Goal: Transaction & Acquisition: Purchase product/service

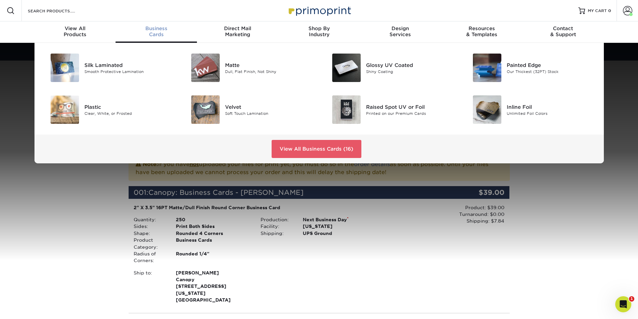
click at [150, 29] on span "Business" at bounding box center [156, 28] width 81 height 6
click at [118, 62] on div "Silk Laminated" at bounding box center [128, 64] width 89 height 7
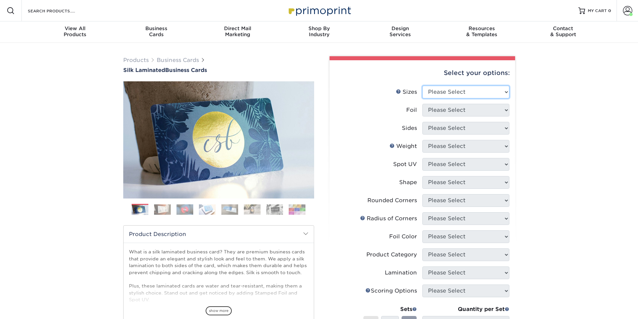
click at [487, 96] on select "Please Select 1.5" x 3.5" - Mini 1.75" x 3.5" - Mini 2" x 2" - Square 2" x 3" -…" at bounding box center [466, 92] width 87 height 13
select select "2.00x3.50"
click at [423, 86] on select "Please Select 1.5" x 3.5" - Mini 1.75" x 3.5" - Mini 2" x 2" - Square 2" x 3" -…" at bounding box center [466, 92] width 87 height 13
click at [466, 111] on select "Please Select Yes No" at bounding box center [466, 110] width 87 height 13
select select "1"
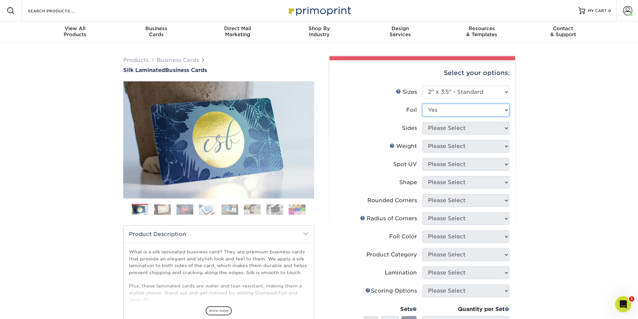
click at [423, 104] on select "Please Select Yes No" at bounding box center [466, 110] width 87 height 13
click at [464, 125] on select "Please Select Print Both Sides - Foil Both Sides Print Both Sides - Foil Front …" at bounding box center [466, 128] width 87 height 13
select select "34527644-b4fd-4ffb-9092-1318eefcd9d9"
click at [423, 122] on select "Please Select Print Both Sides - Foil Both Sides Print Both Sides - Foil Front …" at bounding box center [466, 128] width 87 height 13
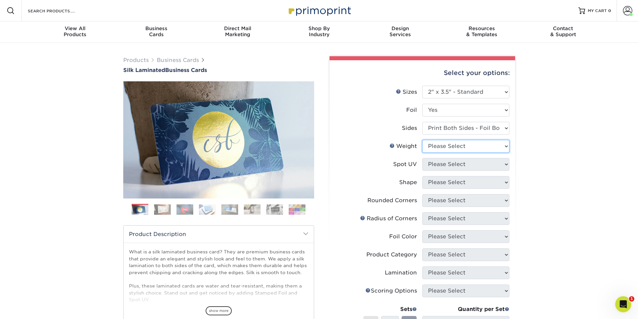
click at [463, 149] on select "Please Select 16PT" at bounding box center [466, 146] width 87 height 13
select select "16PT"
click at [423, 140] on select "Please Select 16PT" at bounding box center [466, 146] width 87 height 13
click at [464, 164] on select "Please Select No Spot UV Front and Back (Both Sides) Front Only Back Only" at bounding box center [466, 164] width 87 height 13
select select "3"
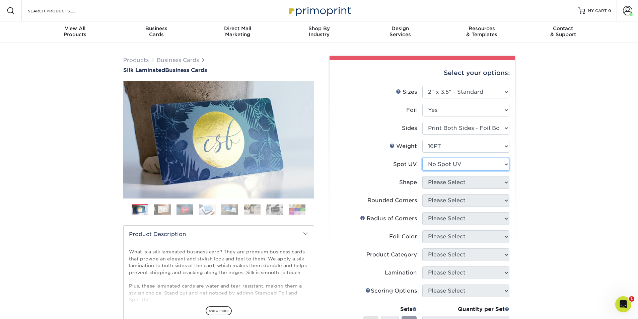
click at [423, 158] on select "Please Select No Spot UV Front and Back (Both Sides) Front Only Back Only" at bounding box center [466, 164] width 87 height 13
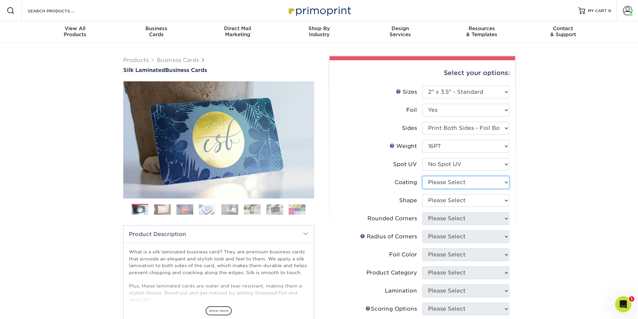
click at [461, 183] on select at bounding box center [466, 182] width 87 height 13
select select "3e7618de-abca-4bda-9f97-8b9129e913d8"
click at [423, 176] on select at bounding box center [466, 182] width 87 height 13
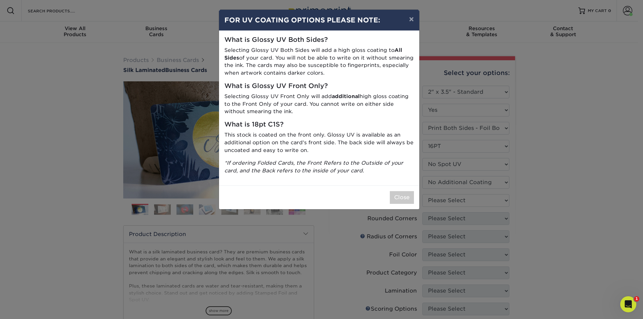
click at [464, 202] on div "× FOR UV COATING OPTIONS PLEASE NOTE: What is Glossy UV Both Sides? Selecting G…" at bounding box center [321, 159] width 643 height 319
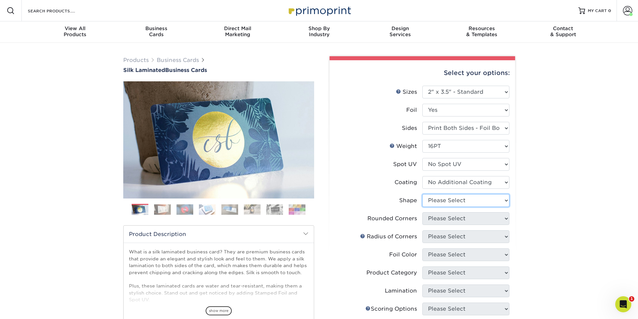
click at [448, 201] on select "Please Select Standard" at bounding box center [466, 200] width 87 height 13
select select "standard"
click at [423, 194] on select "Please Select Standard" at bounding box center [466, 200] width 87 height 13
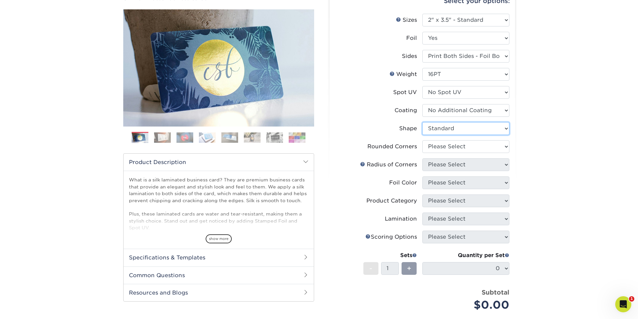
scroll to position [101, 0]
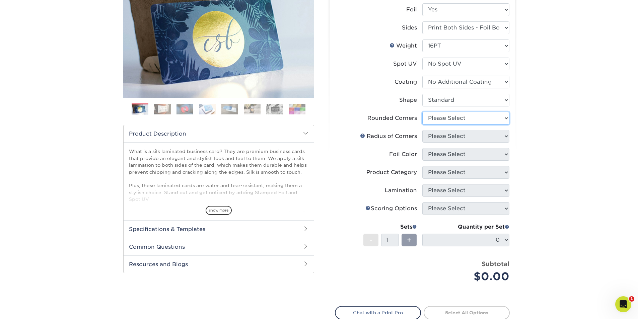
click at [427, 117] on select "Please Select Yes - Round 2 Corners Yes - Round 4 Corners No" at bounding box center [466, 118] width 87 height 13
select select "7672df9e-0e0a-464d-8e1f-920c575e4da3"
click at [423, 112] on select "Please Select Yes - Round 2 Corners Yes - Round 4 Corners No" at bounding box center [466, 118] width 87 height 13
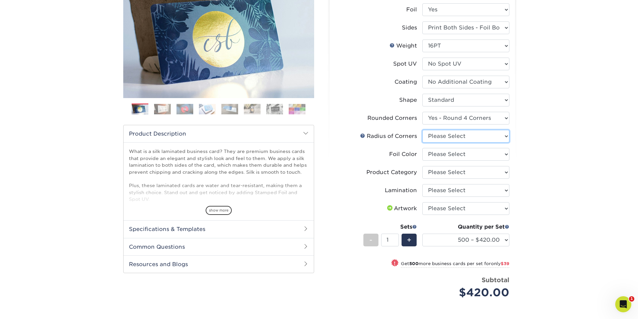
click at [439, 140] on select "Please Select Rounded 1/8" Rounded 1/4"" at bounding box center [466, 136] width 87 height 13
select select "479fbfe7-6a0c-4895-8c9a-81739b7486c9"
click at [423, 130] on select "Please Select Rounded 1/8" Rounded 1/4"" at bounding box center [466, 136] width 87 height 13
click at [447, 151] on select "Please Select Silver Foil Black Foil Blue Foil Copper Foil Gold Foil Red Foil R…" at bounding box center [466, 154] width 87 height 13
select select "acffa4a5-22f9-4585-ba3f-0adaa54b8c85"
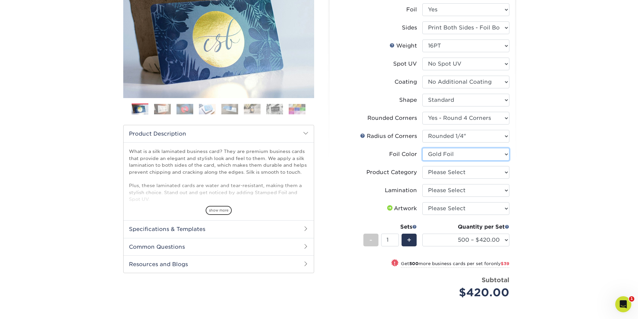
click at [423, 148] on select "Please Select Silver Foil Black Foil Blue Foil Copper Foil Gold Foil Red Foil R…" at bounding box center [466, 154] width 87 height 13
click at [465, 177] on select "Please Select Business Cards" at bounding box center [466, 172] width 87 height 13
select select "3b5148f1-0588-4f88-a218-97bcfdce65c1"
click at [423, 166] on select "Please Select Business Cards" at bounding box center [466, 172] width 87 height 13
click at [463, 188] on select "Please Select Silk" at bounding box center [466, 190] width 87 height 13
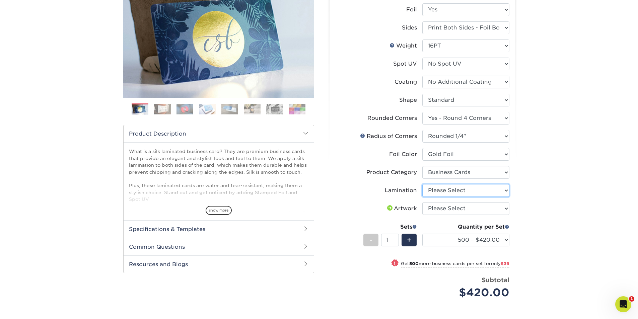
select select "ccacb42f-45f7-42d3-bbd3-7c8421cf37f0"
click at [423, 184] on select "Please Select Silk" at bounding box center [466, 190] width 87 height 13
click at [462, 210] on select "Please Select I will upload files I need a design - $100" at bounding box center [466, 208] width 87 height 13
select select "upload"
click at [423, 202] on select "Please Select I will upload files I need a design - $100" at bounding box center [466, 208] width 87 height 13
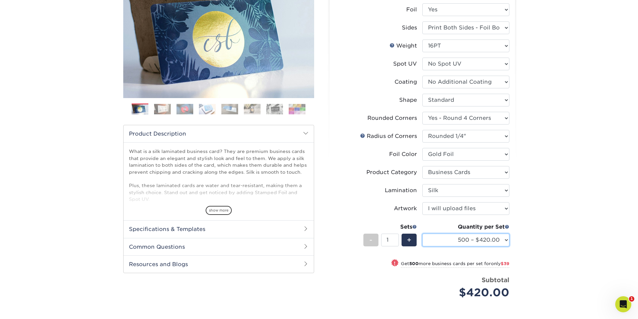
click at [500, 237] on select "500 – $420.00 1000 – $459.00 2500 – $1025.00 5000 – $1914.00" at bounding box center [466, 240] width 87 height 13
click at [538, 207] on div "Products Business Cards Silk Laminated Business Cards Previous Next" at bounding box center [319, 171] width 638 height 458
click at [490, 238] on select "500 – $420.00 1000 – $459.00 2500 – $1025.00 5000 – $1914.00" at bounding box center [466, 240] width 87 height 13
click at [539, 245] on div "Products Business Cards Silk Laminated Business Cards Previous Next" at bounding box center [319, 171] width 638 height 458
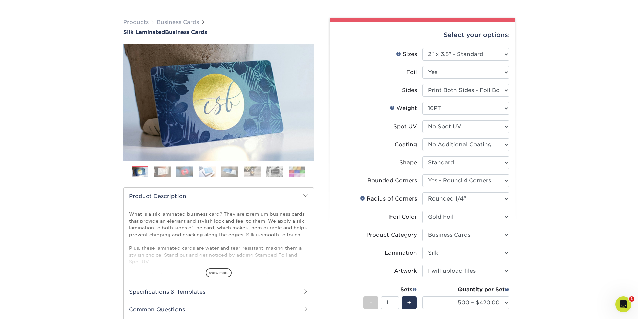
scroll to position [34, 0]
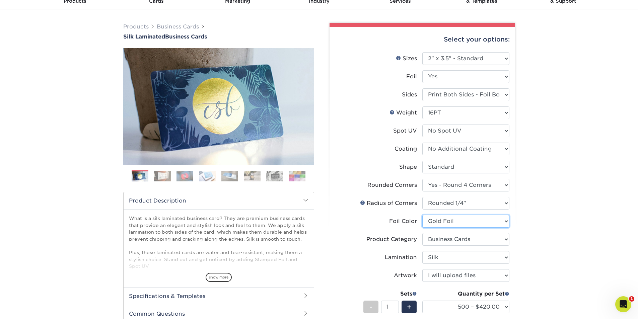
click at [481, 222] on select "Please Select Silver Foil Black Foil Blue Foil Copper Foil Gold Foil Red Foil R…" at bounding box center [466, 221] width 87 height 13
click at [450, 131] on select "Please Select No Spot UV Front and Back (Both Sides) Front Only Back Only" at bounding box center [466, 131] width 87 height 13
click at [469, 150] on select at bounding box center [466, 149] width 87 height 13
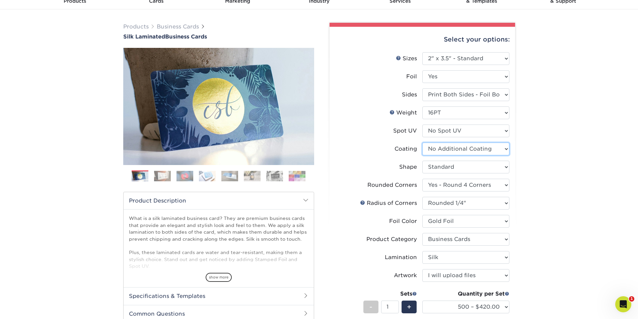
click at [469, 150] on select at bounding box center [466, 149] width 87 height 13
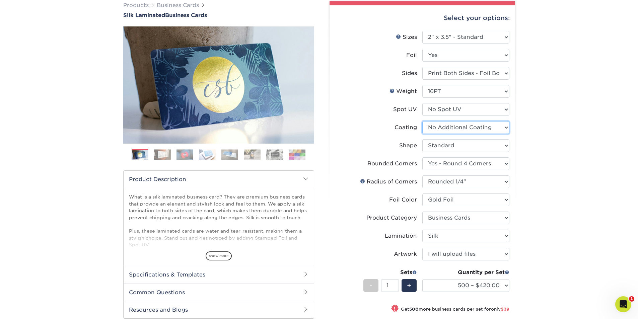
scroll to position [101, 0]
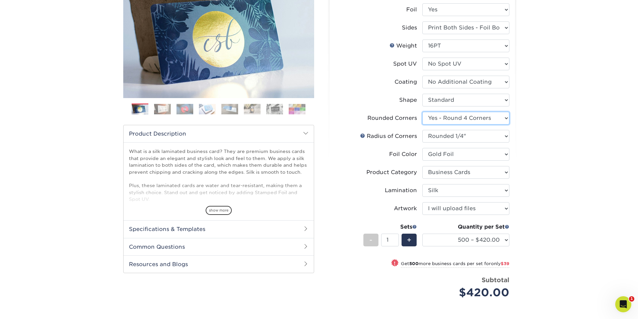
click at [493, 120] on select "Please Select Yes - Round 2 Corners Yes - Round 4 Corners No" at bounding box center [466, 118] width 87 height 13
click at [423, 112] on select "Please Select Yes - Round 2 Corners Yes - Round 4 Corners No" at bounding box center [466, 118] width 87 height 13
click at [477, 121] on select "Please Select Yes - Round 2 Corners Yes - Round 4 Corners No" at bounding box center [466, 118] width 87 height 13
select select "0"
click at [423, 112] on select "Please Select Yes - Round 2 Corners Yes - Round 4 Corners No" at bounding box center [466, 118] width 87 height 13
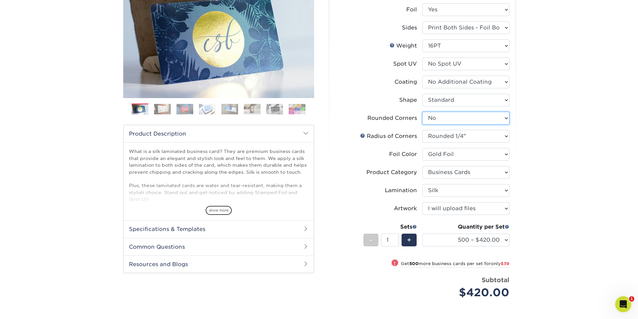
select select "-1"
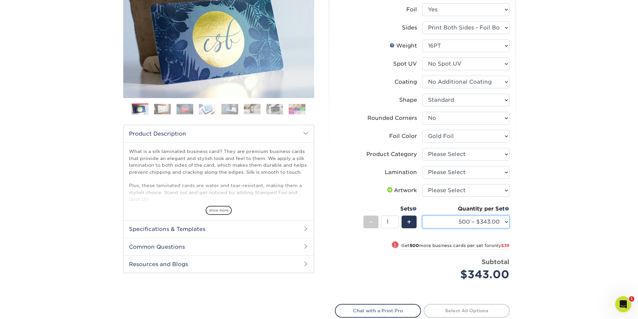
click at [495, 217] on select "500 – $343.00 1000 – $381.00 2500 – $886.00 5000 – $1659.00" at bounding box center [466, 222] width 87 height 13
click at [558, 183] on div "Products Business Cards Silk Laminated Business Cards Previous Next" at bounding box center [319, 162] width 638 height 440
click at [485, 156] on select "Please Select Business Cards" at bounding box center [466, 154] width 87 height 13
select select "3b5148f1-0588-4f88-a218-97bcfdce65c1"
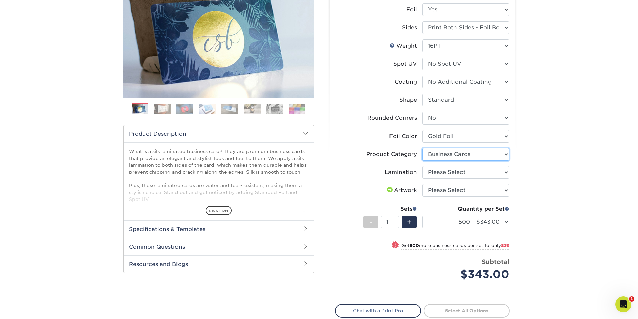
click at [423, 148] on select "Please Select Business Cards" at bounding box center [466, 154] width 87 height 13
click at [476, 178] on select "Please Select Silk" at bounding box center [466, 172] width 87 height 13
select select "ccacb42f-45f7-42d3-bbd3-7c8421cf37f0"
click at [423, 166] on select "Please Select Silk" at bounding box center [466, 172] width 87 height 13
click at [470, 190] on select "Please Select I will upload files I need a design - $100" at bounding box center [466, 190] width 87 height 13
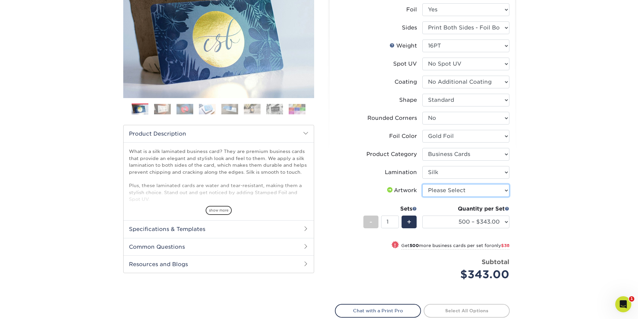
select select "upload"
click at [423, 184] on select "Please Select I will upload files I need a design - $100" at bounding box center [466, 190] width 87 height 13
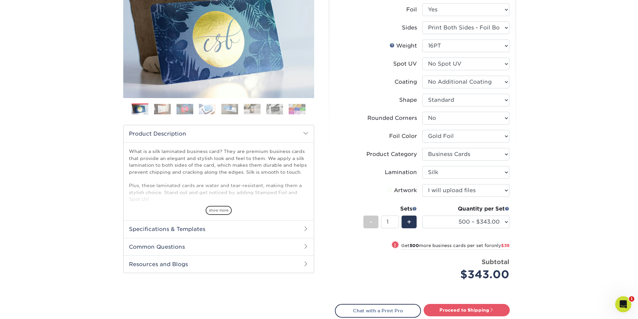
click at [527, 208] on div "Products Business Cards Silk Laminated Business Cards Previous Next" at bounding box center [319, 162] width 638 height 440
click at [460, 307] on link "Proceed to Shipping" at bounding box center [467, 310] width 86 height 12
type input "Set 1"
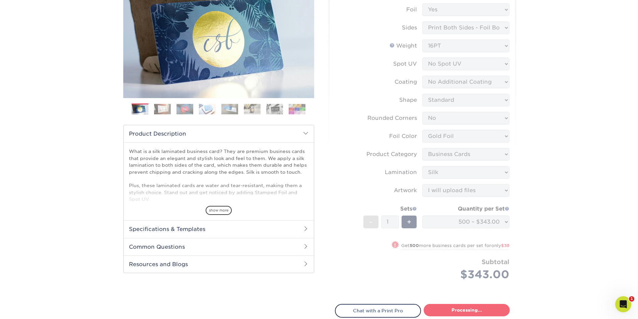
select select "9ffe56ee-2d29-49ce-80e7-1340f34d96f1"
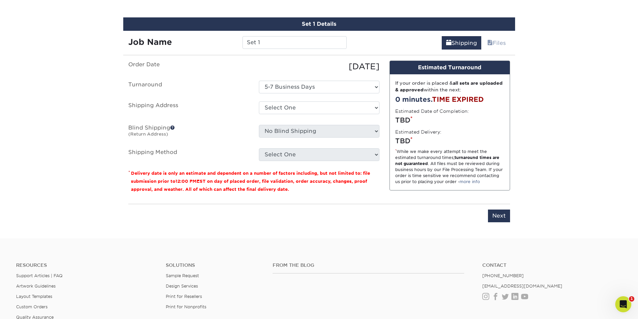
scroll to position [423, 0]
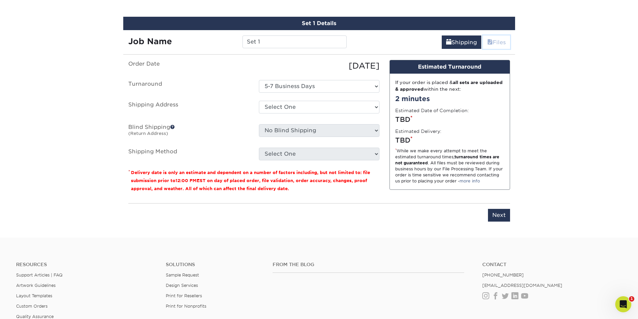
click at [496, 44] on link "Files" at bounding box center [496, 42] width 27 height 13
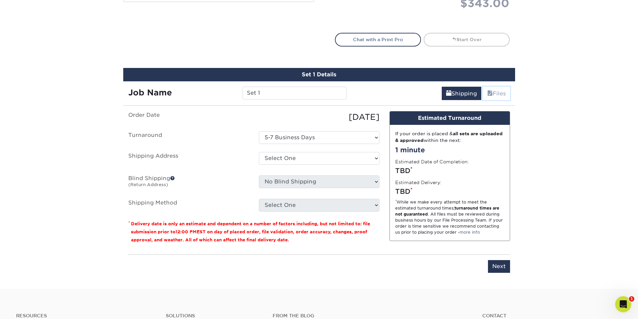
scroll to position [402, 0]
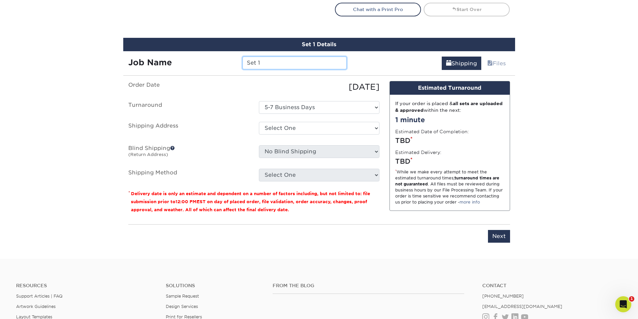
click at [296, 65] on input "Set 1" at bounding box center [295, 63] width 104 height 13
type input "[PERSON_NAME]"
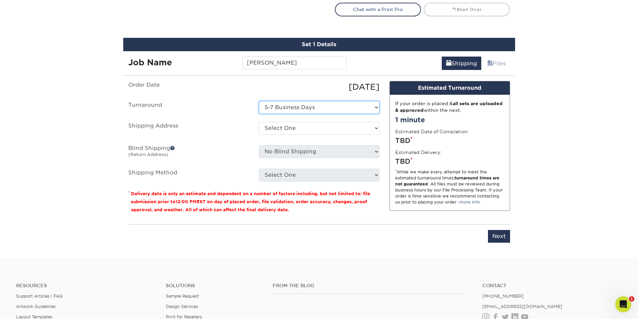
click at [294, 106] on select "Select One 5-7 Business Days" at bounding box center [319, 107] width 121 height 13
click at [259, 101] on select "Select One 5-7 Business Days" at bounding box center [319, 107] width 121 height 13
click at [287, 125] on select "Select One ABS [PERSON_NAME] AccessPoint Office AGA [PERSON_NAME] AGA [PERSON_N…" at bounding box center [319, 128] width 121 height 13
select select "newaddress"
click at [259, 122] on select "Select One ABS [PERSON_NAME] AccessPoint Office AGA [PERSON_NAME] AGA [PERSON_N…" at bounding box center [319, 128] width 121 height 13
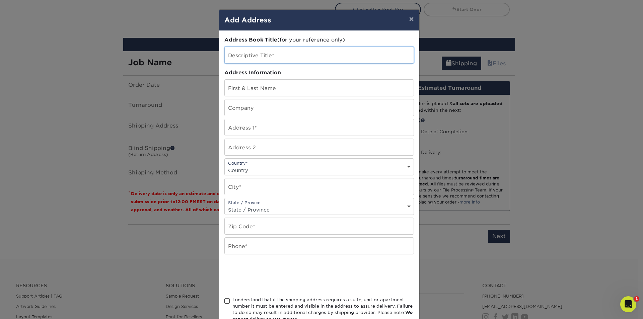
click at [274, 53] on input "text" at bounding box center [319, 55] width 189 height 16
type input "[PERSON_NAME]"
click at [274, 90] on input "text" at bounding box center [319, 88] width 189 height 16
click at [408, 20] on button "×" at bounding box center [411, 19] width 15 height 19
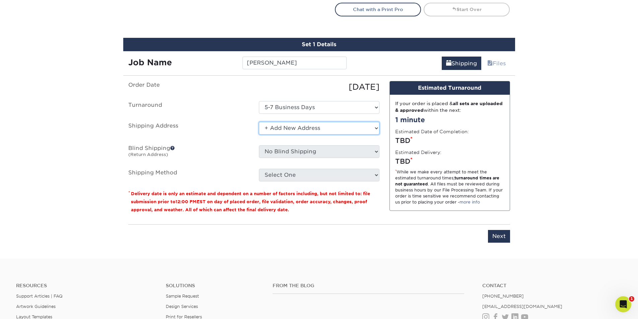
click at [320, 124] on select "Select One ABS [PERSON_NAME] AccessPoint Office AGA [PERSON_NAME] AGA [PERSON_N…" at bounding box center [319, 128] width 121 height 13
click at [318, 132] on select "Select One ABS [PERSON_NAME] AccessPoint Office AGA [PERSON_NAME] AGA [PERSON_N…" at bounding box center [319, 128] width 121 height 13
select select "111016"
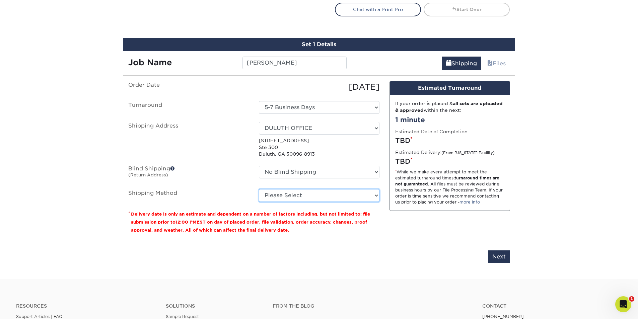
click at [271, 194] on select "Please Select Ground Shipping (+$8.96) 3 Day Shipping Service (+$15.34) 2 Day A…" at bounding box center [319, 195] width 121 height 13
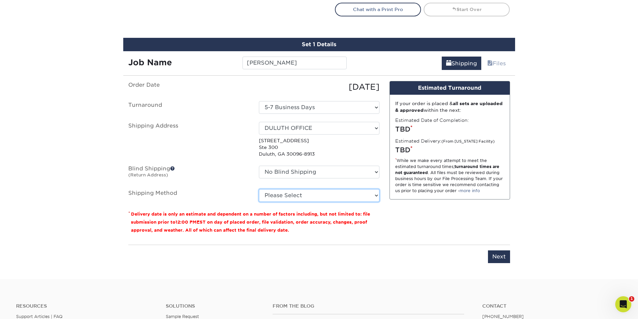
select select "03"
click at [259, 189] on select "Please Select Ground Shipping (+$8.96) 3 Day Shipping Service (+$15.34) 2 Day A…" at bounding box center [319, 195] width 121 height 13
